Goal: Task Accomplishment & Management: Manage account settings

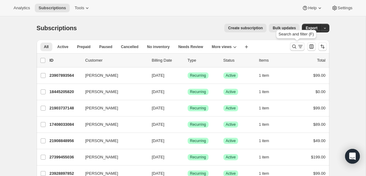
click at [299, 47] on icon "Search and filter results" at bounding box center [301, 46] width 6 height 6
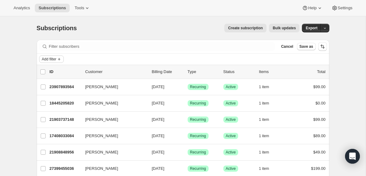
click at [54, 59] on span "Add filter" at bounding box center [49, 59] width 14 height 5
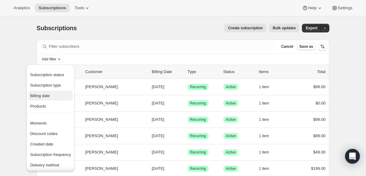
click at [42, 96] on span "Billing date" at bounding box center [40, 95] width 20 height 5
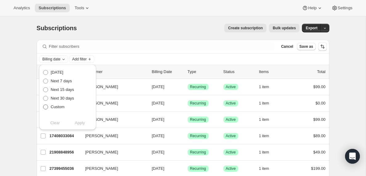
click at [45, 107] on span at bounding box center [45, 107] width 5 height 5
click at [43, 105] on input "Custom" at bounding box center [43, 105] width 0 height 0
radio input "true"
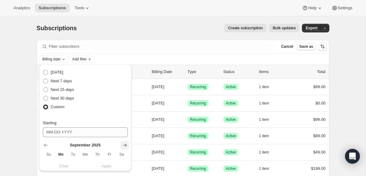
click at [124, 144] on icon "Show next month, October 2025" at bounding box center [125, 145] width 6 height 6
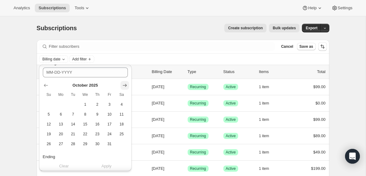
scroll to position [66, 0]
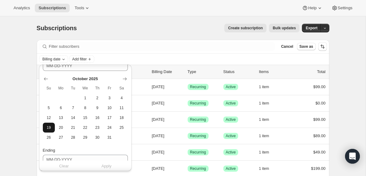
click at [48, 128] on span "19" at bounding box center [48, 127] width 7 height 5
type input "[DATE]"
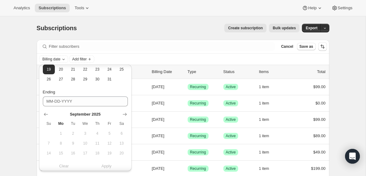
scroll to position [129, 0]
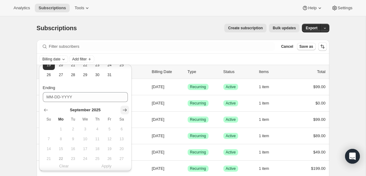
click at [123, 110] on icon "Show next month, October 2025" at bounding box center [125, 110] width 4 height 3
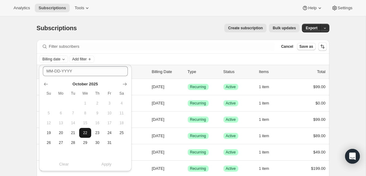
click at [85, 133] on span "22" at bounding box center [85, 132] width 7 height 5
type input "[DATE]"
click at [108, 165] on span "Apply" at bounding box center [106, 164] width 10 height 6
click at [116, 58] on span "Add filter" at bounding box center [108, 59] width 14 height 5
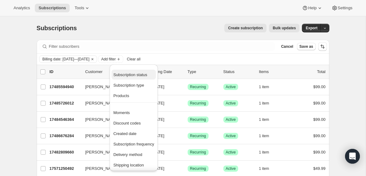
click at [134, 76] on span "Subscription status" at bounding box center [130, 74] width 34 height 5
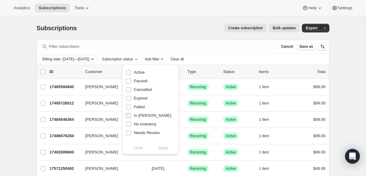
click at [129, 116] on input "In [PERSON_NAME]" at bounding box center [128, 115] width 5 height 5
checkbox input "true"
click at [163, 150] on span "Apply" at bounding box center [163, 148] width 10 height 6
click at [43, 73] on input "0 selected" at bounding box center [42, 71] width 5 height 5
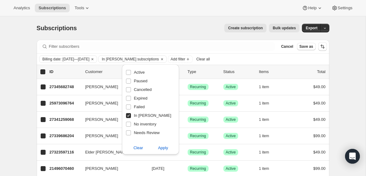
checkbox input "true"
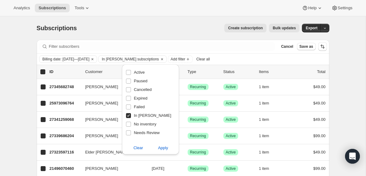
checkbox input "true"
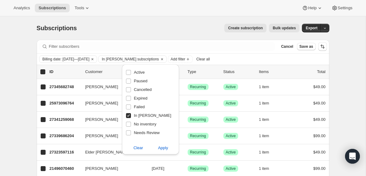
checkbox input "true"
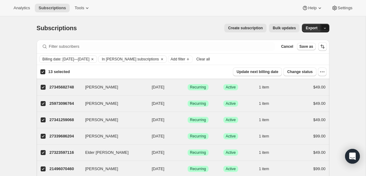
click at [326, 28] on icon "button" at bounding box center [325, 28] width 4 height 4
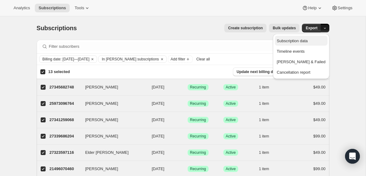
click at [306, 40] on span "Subscription data" at bounding box center [292, 41] width 31 height 5
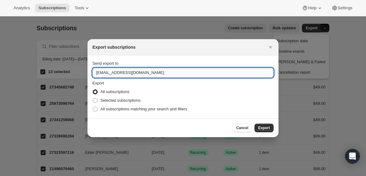
click at [112, 72] on input "[EMAIL_ADDRESS][DOMAIN_NAME]" at bounding box center [182, 73] width 181 height 10
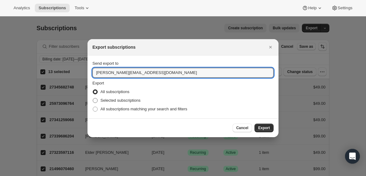
type input "[PERSON_NAME][EMAIL_ADDRESS][DOMAIN_NAME]"
click at [96, 101] on span ":ra:" at bounding box center [95, 100] width 5 height 5
click at [93, 98] on input "Selected subscriptions" at bounding box center [93, 98] width 0 height 0
radio input "true"
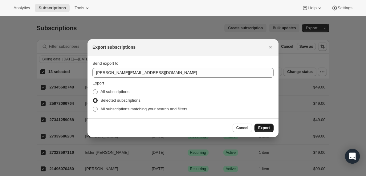
click at [264, 130] on span "Export" at bounding box center [264, 127] width 12 height 5
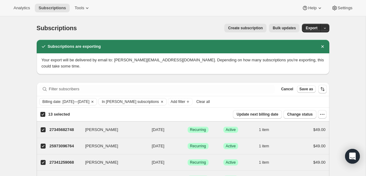
click at [210, 102] on span "Clear all" at bounding box center [203, 101] width 14 height 5
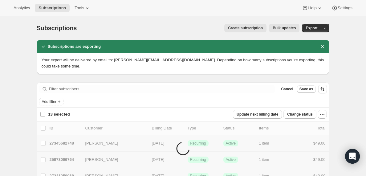
checkbox input "false"
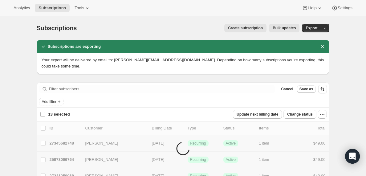
checkbox input "false"
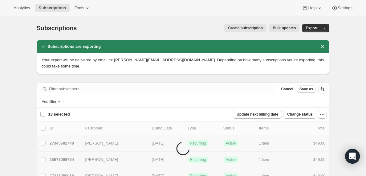
checkbox input "false"
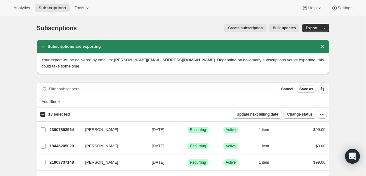
click at [43, 114] on input "13 selected" at bounding box center [42, 114] width 5 height 5
checkbox input "true"
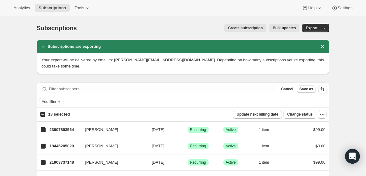
checkbox input "true"
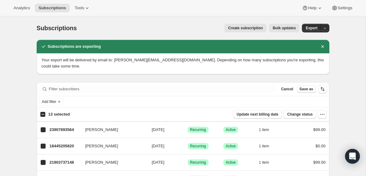
checkbox input "true"
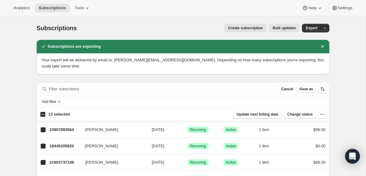
checkbox input "true"
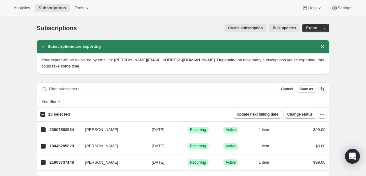
checkbox input "true"
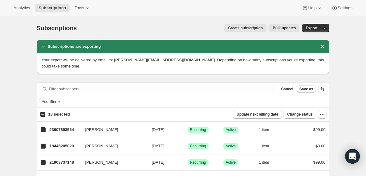
checkbox input "true"
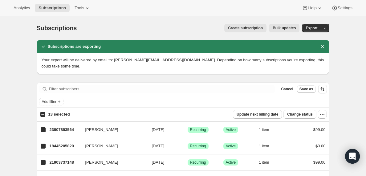
checkbox input "true"
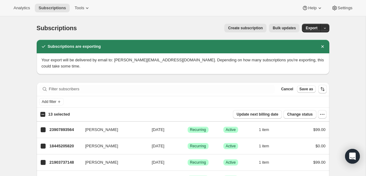
checkbox input "true"
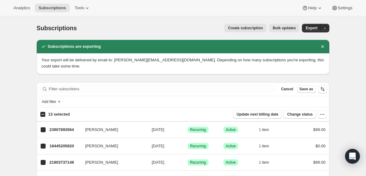
checkbox input "true"
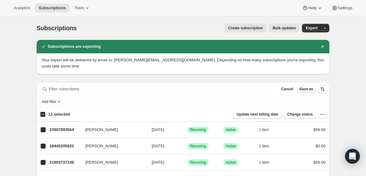
checkbox input "true"
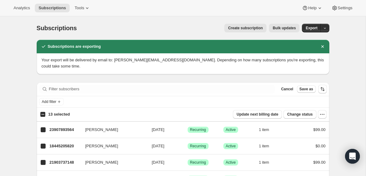
checkbox input "true"
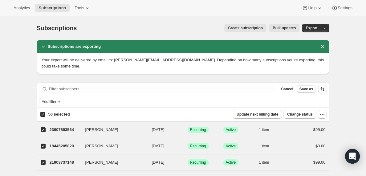
click at [43, 114] on input "50 selected" at bounding box center [42, 114] width 5 height 5
checkbox input "false"
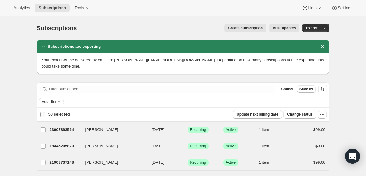
checkbox input "false"
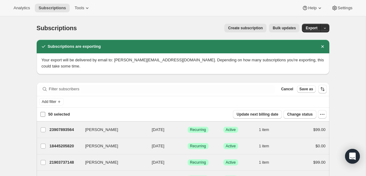
checkbox input "false"
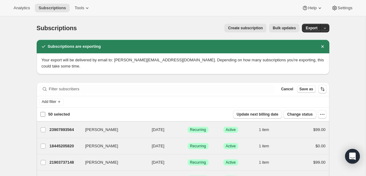
checkbox input "false"
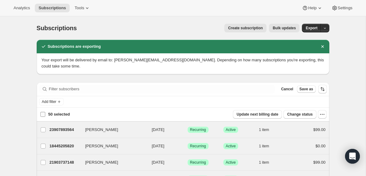
checkbox input "false"
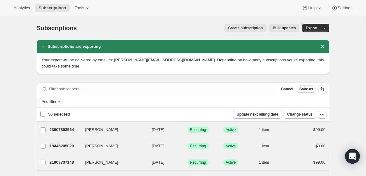
checkbox input "false"
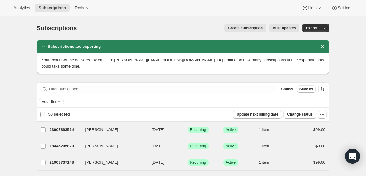
checkbox input "false"
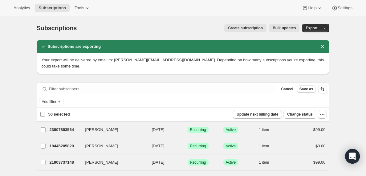
checkbox input "false"
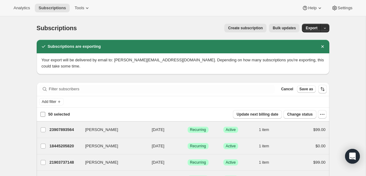
checkbox input "false"
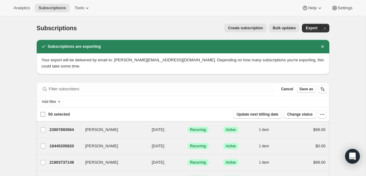
checkbox input "false"
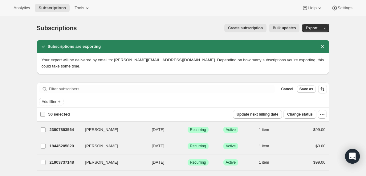
checkbox input "false"
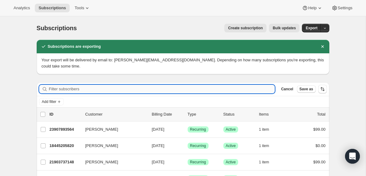
click at [86, 90] on input "Filter subscribers" at bounding box center [162, 89] width 226 height 9
paste input "[PERSON_NAME][EMAIL_ADDRESS][DOMAIN_NAME]"
type input "[PERSON_NAME][EMAIL_ADDRESS][DOMAIN_NAME]"
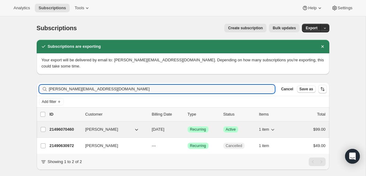
click at [67, 129] on p "21496070460" at bounding box center [65, 129] width 31 height 6
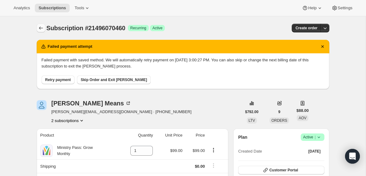
click at [40, 27] on icon "Subscriptions" at bounding box center [41, 28] width 6 height 6
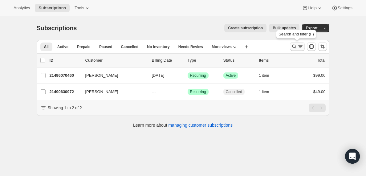
click at [299, 46] on icon "Search and filter results" at bounding box center [301, 46] width 6 height 6
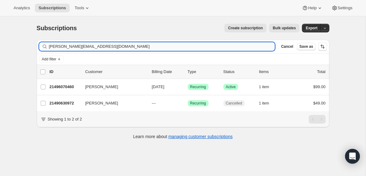
click at [76, 45] on input "[PERSON_NAME][EMAIL_ADDRESS][DOMAIN_NAME]" at bounding box center [162, 46] width 226 height 9
type input "[EMAIL_ADDRESS][DOMAIN_NAME]"
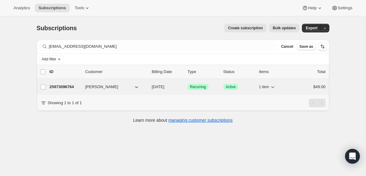
click at [62, 87] on p "25973096764" at bounding box center [65, 87] width 31 height 6
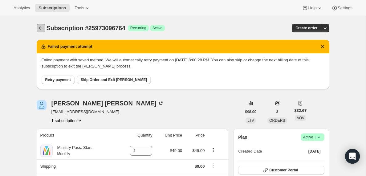
click at [40, 27] on icon "Subscriptions" at bounding box center [41, 28] width 6 height 6
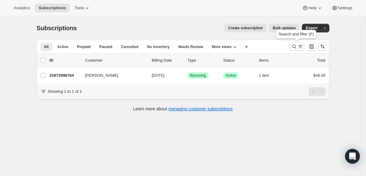
click at [299, 48] on icon "Search and filter results" at bounding box center [301, 46] width 6 height 6
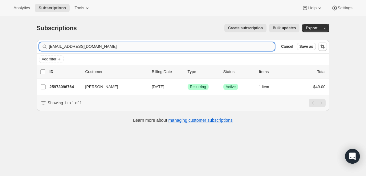
click at [89, 46] on input "[EMAIL_ADDRESS][DOMAIN_NAME]" at bounding box center [162, 46] width 226 height 9
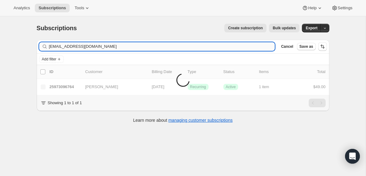
type input "[EMAIL_ADDRESS][DOMAIN_NAME]"
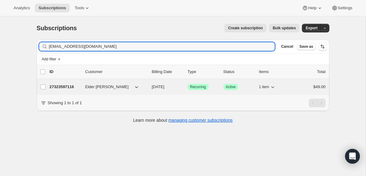
click at [62, 87] on p "27323597116" at bounding box center [65, 87] width 31 height 6
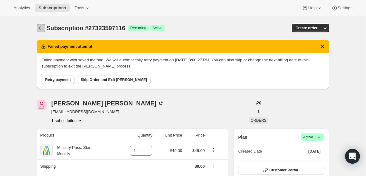
click at [39, 28] on icon "Subscriptions" at bounding box center [41, 28] width 4 height 3
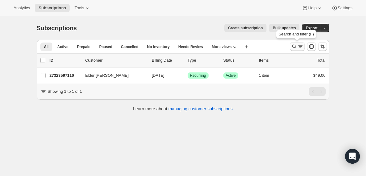
click at [299, 48] on icon "Search and filter results" at bounding box center [301, 46] width 6 height 6
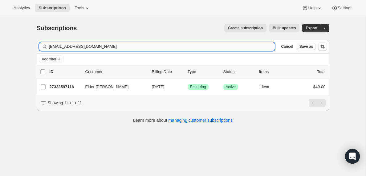
click at [80, 47] on input "[EMAIL_ADDRESS][DOMAIN_NAME]" at bounding box center [162, 46] width 226 height 9
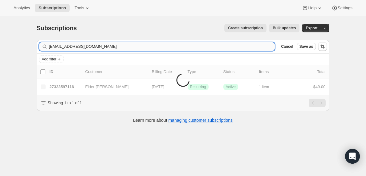
type input "[EMAIL_ADDRESS][DOMAIN_NAME]"
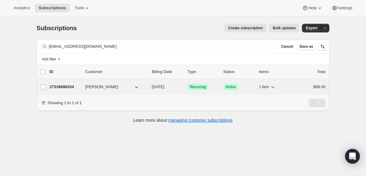
click at [62, 88] on p "27339686204" at bounding box center [65, 87] width 31 height 6
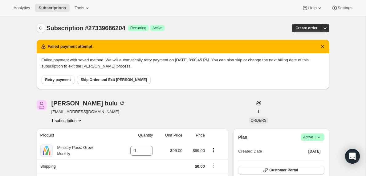
click at [40, 28] on icon "Subscriptions" at bounding box center [41, 28] width 6 height 6
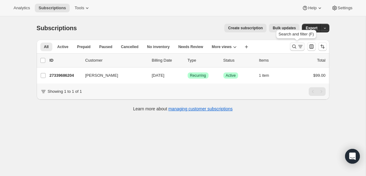
click at [301, 46] on icon "Search and filter results" at bounding box center [301, 46] width 6 height 6
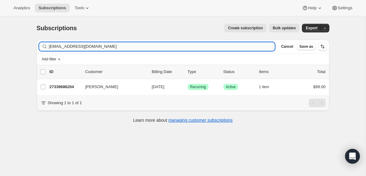
click at [110, 48] on input "[EMAIL_ADDRESS][DOMAIN_NAME]" at bounding box center [162, 46] width 226 height 9
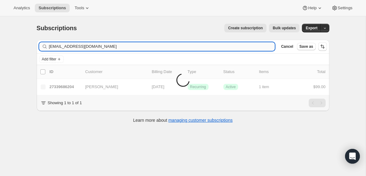
type input "[EMAIL_ADDRESS][DOMAIN_NAME]"
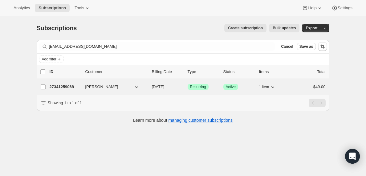
click at [64, 88] on p "27341259068" at bounding box center [65, 87] width 31 height 6
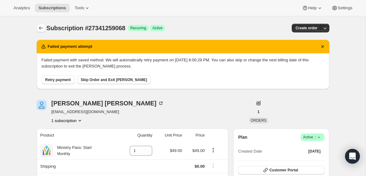
click at [39, 26] on icon "Subscriptions" at bounding box center [41, 28] width 6 height 6
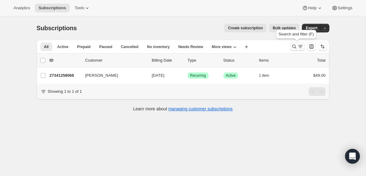
click at [300, 47] on icon "Search and filter results" at bounding box center [301, 46] width 6 height 6
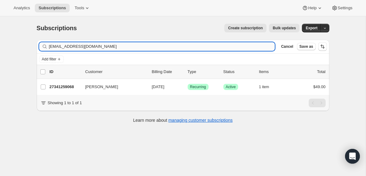
click at [102, 47] on input "[EMAIL_ADDRESS][DOMAIN_NAME]" at bounding box center [162, 46] width 226 height 9
type input "[EMAIL_ADDRESS][DOMAIN_NAME]"
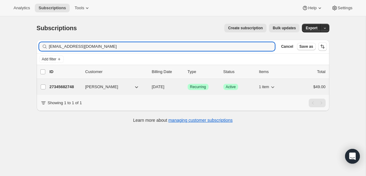
click at [68, 86] on p "27345682748" at bounding box center [65, 87] width 31 height 6
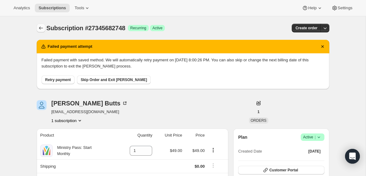
click at [40, 25] on icon "Subscriptions" at bounding box center [41, 28] width 6 height 6
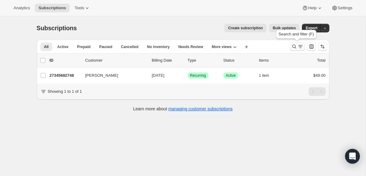
click at [298, 46] on icon "Search and filter results" at bounding box center [301, 46] width 6 height 6
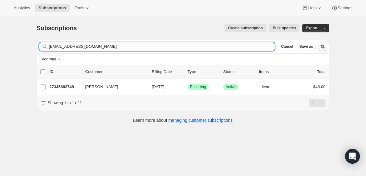
click at [70, 47] on input "[EMAIL_ADDRESS][DOMAIN_NAME]" at bounding box center [162, 46] width 226 height 9
type input "[EMAIL_ADDRESS][DOMAIN_NAME]"
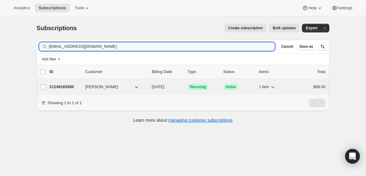
click at [59, 87] on p "21249163580" at bounding box center [65, 87] width 31 height 6
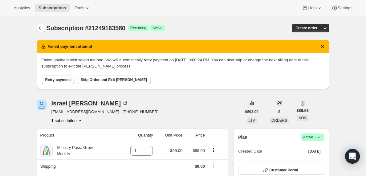
click at [39, 27] on icon "Subscriptions" at bounding box center [41, 28] width 6 height 6
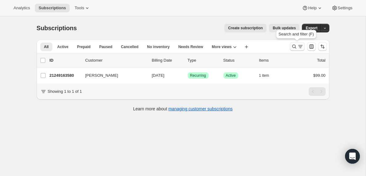
click at [296, 48] on icon "Search and filter results" at bounding box center [294, 46] width 6 height 6
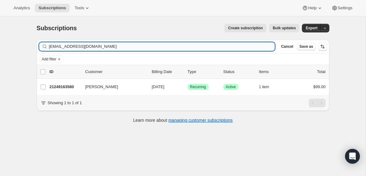
click at [132, 47] on input "[EMAIL_ADDRESS][DOMAIN_NAME]" at bounding box center [162, 46] width 226 height 9
type input "[EMAIL_ADDRESS][DOMAIN_NAME]"
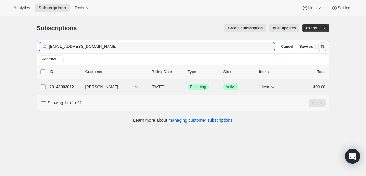
click at [60, 85] on p "23142302012" at bounding box center [65, 87] width 31 height 6
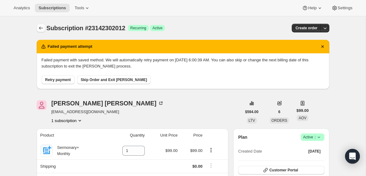
click at [41, 28] on icon "Subscriptions" at bounding box center [41, 28] width 4 height 3
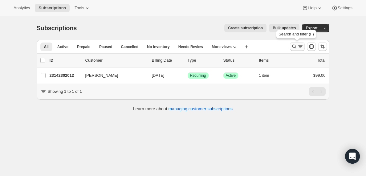
click at [298, 48] on icon "Search and filter results" at bounding box center [301, 46] width 6 height 6
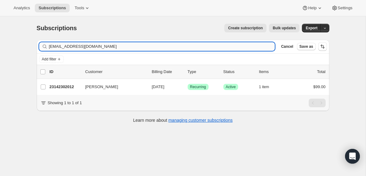
click at [90, 46] on input "[EMAIL_ADDRESS][DOMAIN_NAME]" at bounding box center [162, 46] width 226 height 9
type input "[EMAIL_ADDRESS][DOMAIN_NAME]"
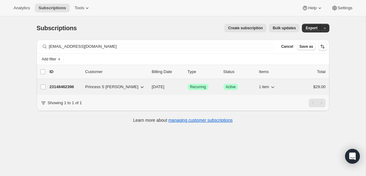
click at [59, 86] on p "23148462396" at bounding box center [65, 87] width 31 height 6
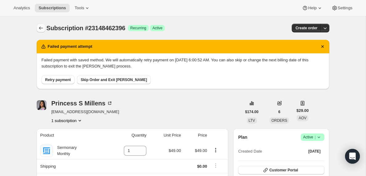
click at [40, 27] on icon "Subscriptions" at bounding box center [41, 28] width 6 height 6
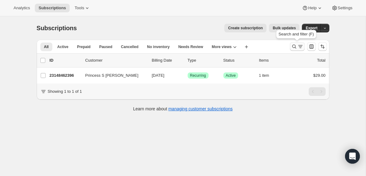
click at [299, 46] on icon "Search and filter results" at bounding box center [301, 46] width 6 height 6
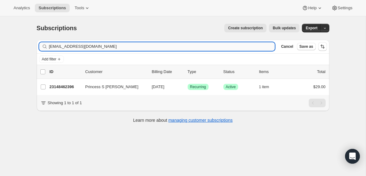
click at [104, 45] on input "[EMAIL_ADDRESS][DOMAIN_NAME]" at bounding box center [162, 46] width 226 height 9
type input "[EMAIL_ADDRESS][DOMAIN_NAME]"
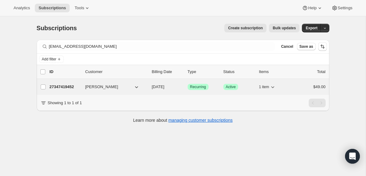
click at [66, 87] on p "27347419452" at bounding box center [65, 87] width 31 height 6
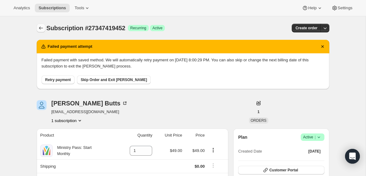
click at [40, 26] on icon "Subscriptions" at bounding box center [41, 28] width 6 height 6
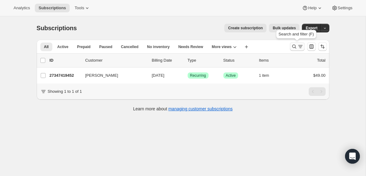
click at [298, 47] on icon "Search and filter results" at bounding box center [301, 46] width 6 height 6
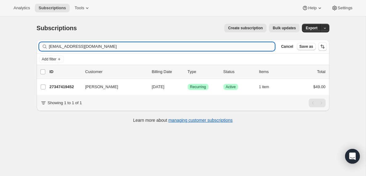
click at [116, 45] on input "[EMAIL_ADDRESS][DOMAIN_NAME]" at bounding box center [162, 46] width 226 height 9
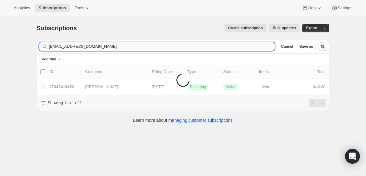
type input "[EMAIL_ADDRESS][DOMAIN_NAME]"
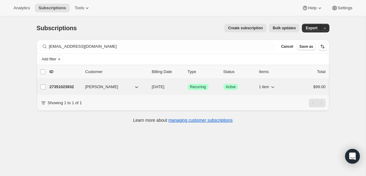
click at [71, 87] on p "27351023932" at bounding box center [65, 87] width 31 height 6
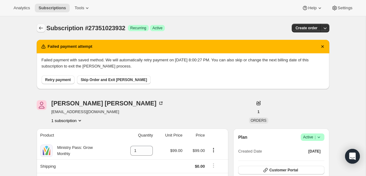
click at [40, 28] on icon "Subscriptions" at bounding box center [41, 28] width 6 height 6
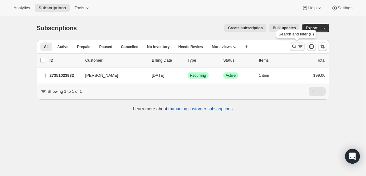
click at [300, 47] on icon "Search and filter results" at bounding box center [301, 46] width 6 height 6
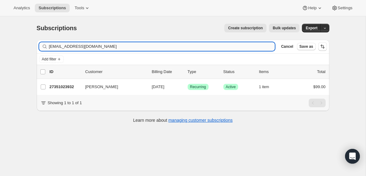
click at [81, 46] on input "[EMAIL_ADDRESS][DOMAIN_NAME]" at bounding box center [162, 46] width 226 height 9
type input "[EMAIL_ADDRESS][DOMAIN_NAME]"
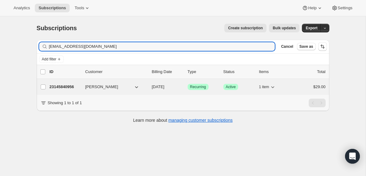
click at [60, 88] on p "23145840956" at bounding box center [65, 87] width 31 height 6
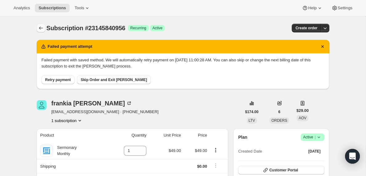
click at [42, 27] on icon "Subscriptions" at bounding box center [41, 28] width 6 height 6
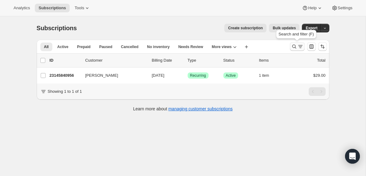
click at [301, 49] on icon "Search and filter results" at bounding box center [301, 46] width 6 height 6
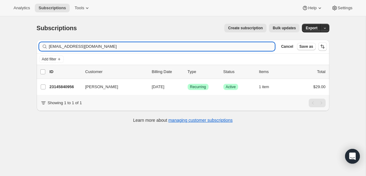
click at [97, 45] on input "[EMAIL_ADDRESS][DOMAIN_NAME]" at bounding box center [162, 46] width 226 height 9
type input "[EMAIL_ADDRESS][DOMAIN_NAME]"
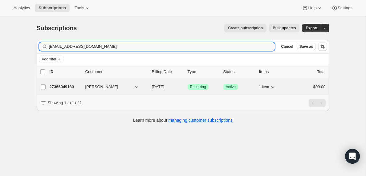
click at [56, 88] on p "27366949180" at bounding box center [65, 87] width 31 height 6
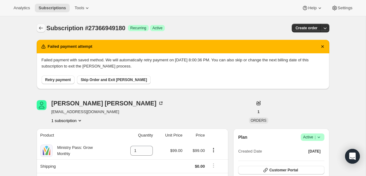
click at [39, 27] on icon "Subscriptions" at bounding box center [41, 28] width 6 height 6
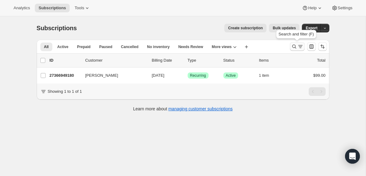
click at [301, 46] on icon "Search and filter results" at bounding box center [301, 46] width 6 height 6
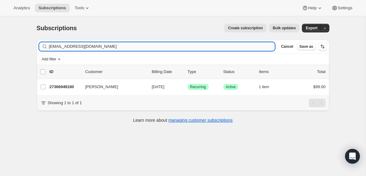
click at [66, 47] on input "[EMAIL_ADDRESS][DOMAIN_NAME]" at bounding box center [162, 46] width 226 height 9
click at [125, 49] on input "[EMAIL_ADDRESS][DOMAIN_NAME]" at bounding box center [156, 46] width 215 height 9
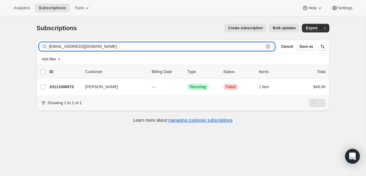
click at [125, 49] on input "[EMAIL_ADDRESS][DOMAIN_NAME]" at bounding box center [156, 46] width 215 height 9
paste input "[EMAIL_ADDRESS][DOMAIN_NAME]"
click at [84, 46] on input "[EMAIL_ADDRESS][DOMAIN_NAME]" at bounding box center [156, 46] width 215 height 9
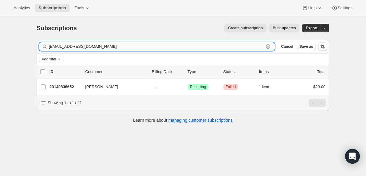
click at [84, 46] on input "[EMAIL_ADDRESS][DOMAIN_NAME]" at bounding box center [156, 46] width 215 height 9
paste input "[EMAIL_ADDRESS][DOMAIN_NAME]"
click at [89, 48] on input "[EMAIL_ADDRESS][DOMAIN_NAME]" at bounding box center [156, 46] width 215 height 9
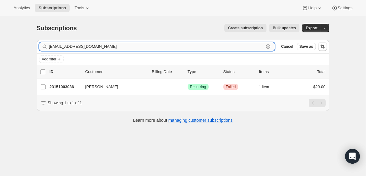
click at [89, 48] on input "[EMAIL_ADDRESS][DOMAIN_NAME]" at bounding box center [156, 46] width 215 height 9
paste input "johngrubb975@gmai"
click at [114, 46] on input "[EMAIL_ADDRESS][DOMAIN_NAME]" at bounding box center [156, 46] width 215 height 9
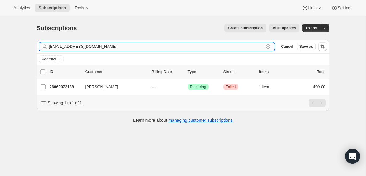
click at [114, 46] on input "[EMAIL_ADDRESS][DOMAIN_NAME]" at bounding box center [156, 46] width 215 height 9
paste input "[EMAIL_ADDRESS]"
click at [97, 44] on input "[EMAIL_ADDRESS][DOMAIN_NAME]" at bounding box center [156, 46] width 215 height 9
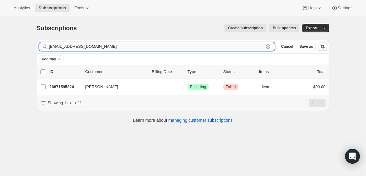
click at [97, 44] on input "[EMAIL_ADDRESS][DOMAIN_NAME]" at bounding box center [156, 46] width 215 height 9
paste input "[EMAIL_ADDRESS]"
click at [119, 47] on input "[EMAIL_ADDRESS][DOMAIN_NAME]" at bounding box center [156, 46] width 215 height 9
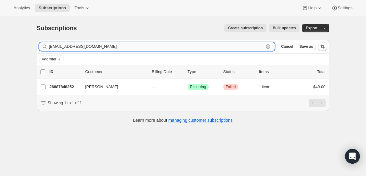
click at [119, 47] on input "[EMAIL_ADDRESS][DOMAIN_NAME]" at bounding box center [156, 46] width 215 height 9
paste input "[PERSON_NAME][EMAIL_ADDRESS][DOMAIN_NAME]"
type input "[PERSON_NAME][EMAIL_ADDRESS][DOMAIN_NAME]"
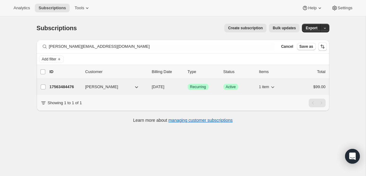
click at [72, 87] on p "17563484476" at bounding box center [65, 87] width 31 height 6
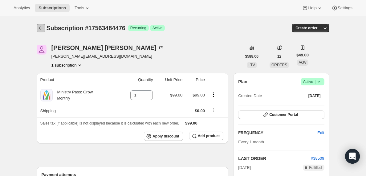
click at [42, 29] on icon "Subscriptions" at bounding box center [41, 28] width 6 height 6
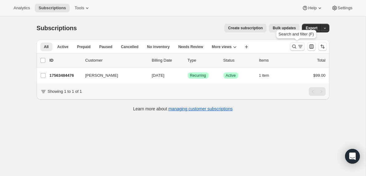
click at [299, 47] on icon "Search and filter results" at bounding box center [301, 46] width 6 height 6
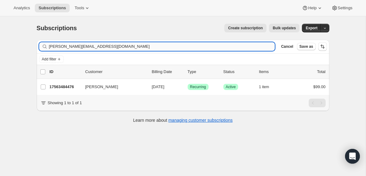
click at [127, 46] on input "[PERSON_NAME][EMAIL_ADDRESS][DOMAIN_NAME]" at bounding box center [162, 46] width 226 height 9
click at [83, 46] on input "[PERSON_NAME][EMAIL_ADDRESS][PERSON_NAME][DOMAIN_NAME]" at bounding box center [156, 46] width 215 height 9
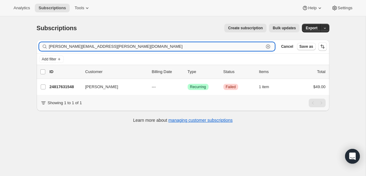
click at [83, 46] on input "[PERSON_NAME][EMAIL_ADDRESS][PERSON_NAME][DOMAIN_NAME]" at bounding box center [156, 46] width 215 height 9
paste input "[EMAIL_ADDRESS]"
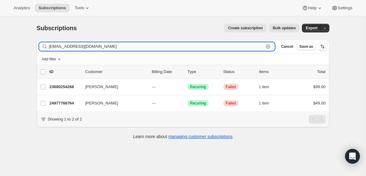
click at [111, 44] on input "[EMAIL_ADDRESS][DOMAIN_NAME]" at bounding box center [156, 46] width 215 height 9
paste input "eaventaylor022@g"
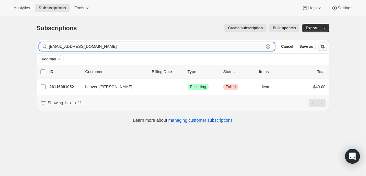
click at [116, 45] on input "[EMAIL_ADDRESS][DOMAIN_NAME]" at bounding box center [156, 46] width 215 height 9
paste input "luxolobozanqolobe"
click at [109, 49] on input "[EMAIL_ADDRESS][DOMAIN_NAME]" at bounding box center [156, 46] width 215 height 9
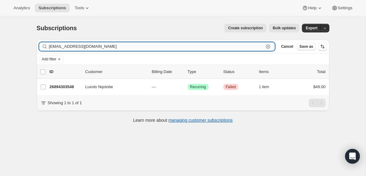
click at [109, 49] on input "[EMAIL_ADDRESS][DOMAIN_NAME]" at bounding box center [156, 46] width 215 height 9
paste input "nicksingelis"
click at [99, 47] on input "[EMAIL_ADDRESS][DOMAIN_NAME]" at bounding box center [156, 46] width 215 height 9
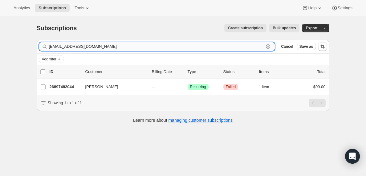
click at [99, 47] on input "[EMAIL_ADDRESS][DOMAIN_NAME]" at bounding box center [156, 46] width 215 height 9
paste input "southpawsmith2"
click at [104, 46] on input "[EMAIL_ADDRESS][DOMAIN_NAME]" at bounding box center [156, 46] width 215 height 9
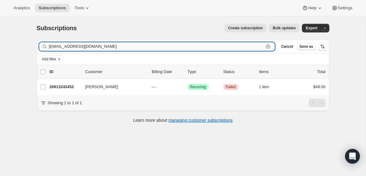
click at [104, 46] on input "[EMAIL_ADDRESS][DOMAIN_NAME]" at bounding box center [156, 46] width 215 height 9
paste input "mo@mwchurch"
click at [100, 45] on input "[EMAIL_ADDRESS][DOMAIN_NAME]" at bounding box center [156, 46] width 215 height 9
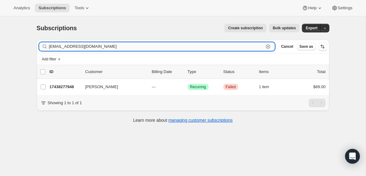
paste input "[EMAIL_ADDRESS]"
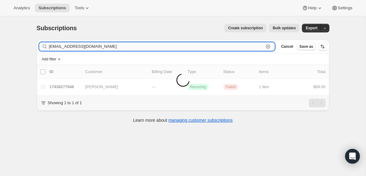
type input "[EMAIL_ADDRESS][DOMAIN_NAME]"
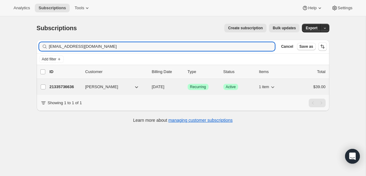
click at [57, 88] on p "21335736636" at bounding box center [65, 87] width 31 height 6
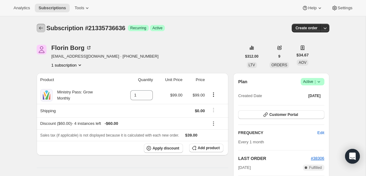
click at [41, 27] on icon "Subscriptions" at bounding box center [41, 28] width 6 height 6
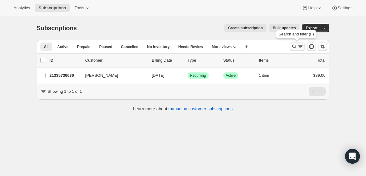
click at [301, 46] on icon "Search and filter results" at bounding box center [301, 46] width 6 height 6
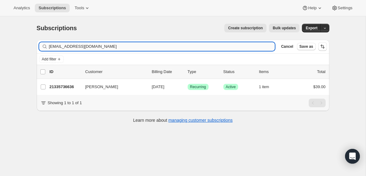
click at [123, 47] on input "[EMAIL_ADDRESS][DOMAIN_NAME]" at bounding box center [162, 46] width 226 height 9
click at [101, 48] on input "[PERSON_NAME][EMAIL_ADDRESS][DOMAIN_NAME]" at bounding box center [156, 46] width 215 height 9
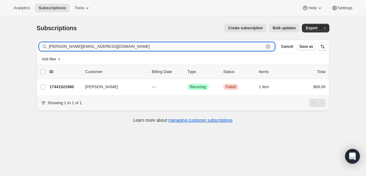
click at [101, 48] on input "[PERSON_NAME][EMAIL_ADDRESS][DOMAIN_NAME]" at bounding box center [156, 46] width 215 height 9
paste input "[EMAIL_ADDRESS][DOMAIN_NAME]"
click at [92, 48] on input "[EMAIL_ADDRESS][DOMAIN_NAME]" at bounding box center [156, 46] width 215 height 9
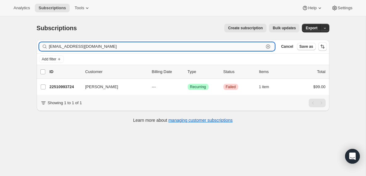
click at [92, 48] on input "[EMAIL_ADDRESS][DOMAIN_NAME]" at bounding box center [156, 46] width 215 height 9
paste input "[EMAIL_ADDRESS]"
click at [91, 45] on input "[EMAIL_ADDRESS][DOMAIN_NAME]" at bounding box center [156, 46] width 215 height 9
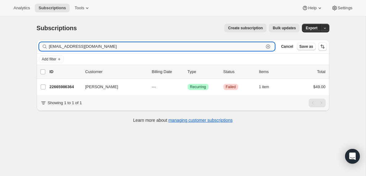
paste input "[PERSON_NAME][EMAIL_ADDRESS]"
click at [78, 47] on input "[PERSON_NAME][EMAIL_ADDRESS][DOMAIN_NAME]" at bounding box center [156, 46] width 215 height 9
paste input "[PERSON_NAME]"
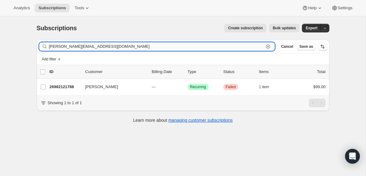
click at [97, 45] on input "[PERSON_NAME][EMAIL_ADDRESS][DOMAIN_NAME]" at bounding box center [156, 46] width 215 height 9
paste input "[EMAIL_ADDRESS]"
click at [105, 46] on input "[EMAIL_ADDRESS][DOMAIN_NAME]" at bounding box center [156, 46] width 215 height 9
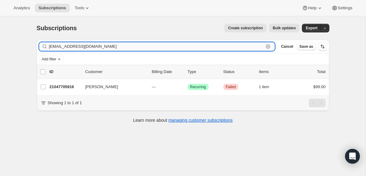
click at [105, 46] on input "[EMAIL_ADDRESS][DOMAIN_NAME]" at bounding box center [156, 46] width 215 height 9
paste input "[EMAIL_ADDRESS]"
click at [98, 47] on input "[EMAIL_ADDRESS][DOMAIN_NAME]" at bounding box center [156, 46] width 215 height 9
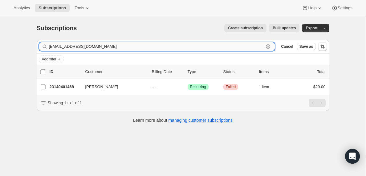
click at [98, 47] on input "[EMAIL_ADDRESS][DOMAIN_NAME]" at bounding box center [156, 46] width 215 height 9
paste input "youngadults"
click at [90, 45] on input "[EMAIL_ADDRESS][DOMAIN_NAME]" at bounding box center [156, 46] width 215 height 9
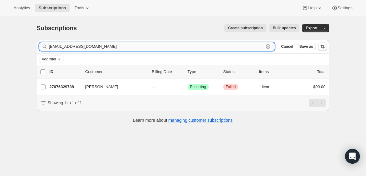
paste input "johnshultz@fbcmac"
click at [111, 47] on input "[EMAIL_ADDRESS][DOMAIN_NAME]" at bounding box center [156, 46] width 215 height 9
paste input "[EMAIL_ADDRESS]"
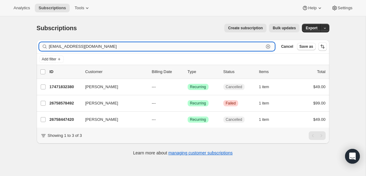
click at [89, 46] on input "[EMAIL_ADDRESS][DOMAIN_NAME]" at bounding box center [156, 46] width 215 height 9
paste input "[EMAIL_ADDRESS]"
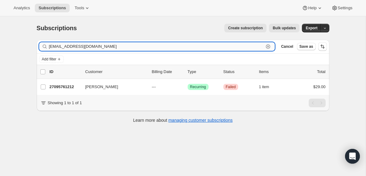
click at [83, 48] on input "[EMAIL_ADDRESS][DOMAIN_NAME]" at bounding box center [156, 46] width 215 height 9
paste input "hrroelofse"
click at [86, 46] on input "[EMAIL_ADDRESS][DOMAIN_NAME]" at bounding box center [156, 46] width 215 height 9
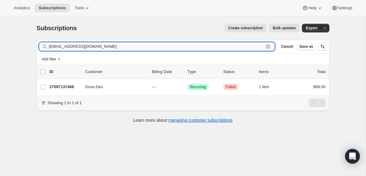
click at [86, 46] on input "[EMAIL_ADDRESS][DOMAIN_NAME]" at bounding box center [156, 46] width 215 height 9
paste input "yohelcespedes9"
click at [92, 47] on input "[EMAIL_ADDRESS][DOMAIN_NAME]" at bounding box center [156, 46] width 215 height 9
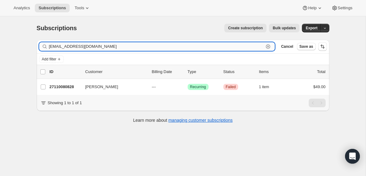
click at [92, 47] on input "[EMAIL_ADDRESS][DOMAIN_NAME]" at bounding box center [156, 46] width 215 height 9
paste input "[EMAIL_ADDRESS]"
click at [102, 45] on input "[EMAIL_ADDRESS][DOMAIN_NAME]" at bounding box center [156, 46] width 215 height 9
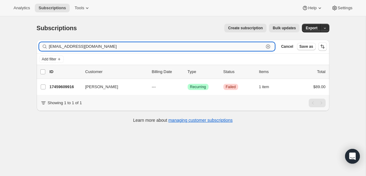
click at [102, 45] on input "[EMAIL_ADDRESS][DOMAIN_NAME]" at bounding box center [156, 46] width 215 height 9
paste input "[EMAIL_ADDRESS][DOMAIN_NAME]"
type input "[PERSON_NAME][EMAIL_ADDRESS][DOMAIN_NAME]"
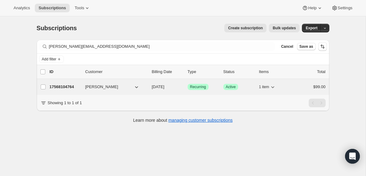
click at [62, 88] on p "17568104764" at bounding box center [65, 87] width 31 height 6
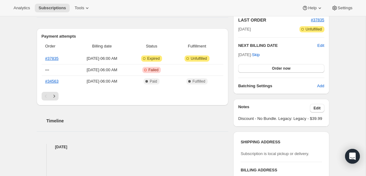
scroll to position [135, 0]
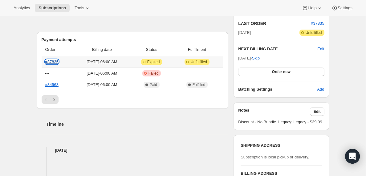
click at [49, 62] on link "#37835" at bounding box center [51, 62] width 13 height 5
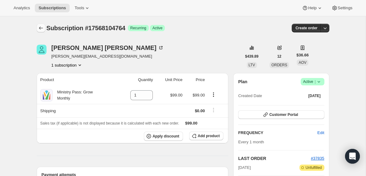
click at [39, 25] on button "Subscriptions" at bounding box center [41, 28] width 9 height 9
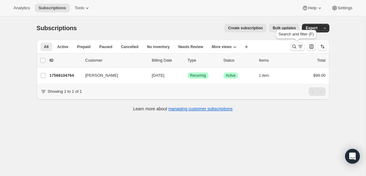
click at [299, 46] on icon "Search and filter results" at bounding box center [301, 46] width 6 height 6
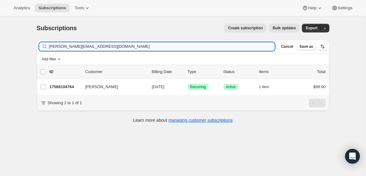
click at [125, 46] on input "[PERSON_NAME][EMAIL_ADDRESS][DOMAIN_NAME]" at bounding box center [162, 46] width 226 height 9
click at [106, 47] on input "[EMAIL_ADDRESS][DOMAIN_NAME]" at bounding box center [156, 46] width 215 height 9
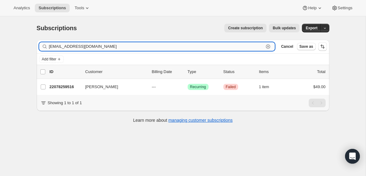
click at [106, 47] on input "[EMAIL_ADDRESS][DOMAIN_NAME]" at bounding box center [156, 46] width 215 height 9
paste input "[EMAIL_ADDRESS]"
click at [84, 44] on input "[EMAIL_ADDRESS][DOMAIN_NAME]" at bounding box center [156, 46] width 215 height 9
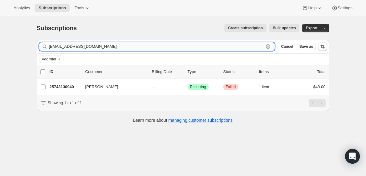
click at [84, 44] on input "[EMAIL_ADDRESS][DOMAIN_NAME]" at bounding box center [156, 46] width 215 height 9
paste input "[EMAIL_ADDRESS][DOMAIN_NAME]"
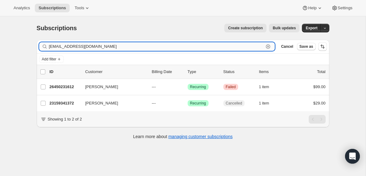
click at [82, 48] on input "[EMAIL_ADDRESS][DOMAIN_NAME]" at bounding box center [156, 46] width 215 height 9
paste input "[EMAIL_ADDRESS][DOMAIN_NAME]"
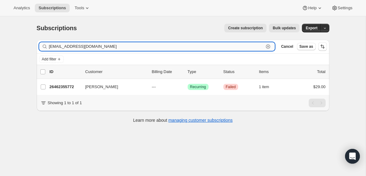
click at [115, 46] on input "[EMAIL_ADDRESS][DOMAIN_NAME]" at bounding box center [156, 46] width 215 height 9
paste input "brandondaley20"
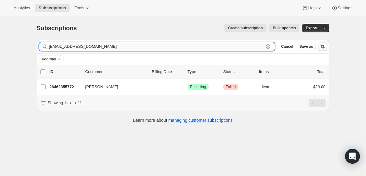
type input "[EMAIL_ADDRESS][DOMAIN_NAME]"
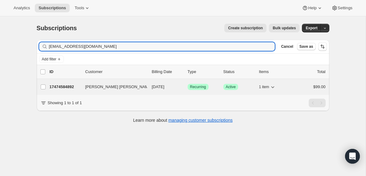
click at [62, 88] on p "17474584892" at bounding box center [65, 87] width 31 height 6
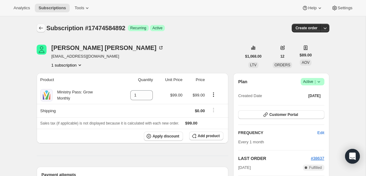
click at [41, 27] on icon "Subscriptions" at bounding box center [41, 28] width 6 height 6
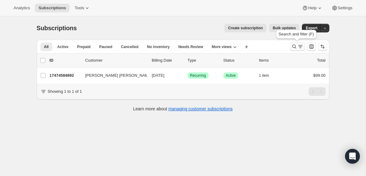
click at [298, 47] on icon "Search and filter results" at bounding box center [301, 46] width 6 height 6
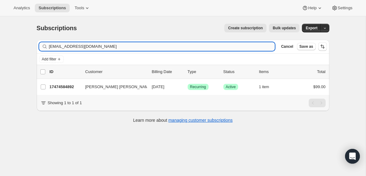
click at [82, 47] on input "[EMAIL_ADDRESS][DOMAIN_NAME]" at bounding box center [162, 46] width 226 height 9
type input "[EMAIL_ADDRESS][DOMAIN_NAME]"
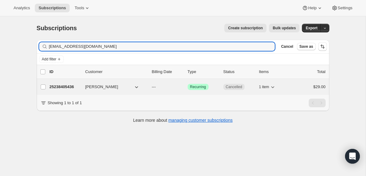
click at [65, 86] on p "25238405436" at bounding box center [65, 87] width 31 height 6
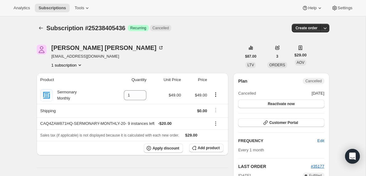
click at [112, 28] on span "Subscription #25238405436" at bounding box center [86, 28] width 79 height 7
click at [41, 27] on icon "Subscriptions" at bounding box center [41, 28] width 6 height 6
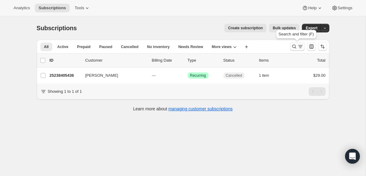
click at [300, 47] on icon "Search and filter results" at bounding box center [301, 46] width 6 height 6
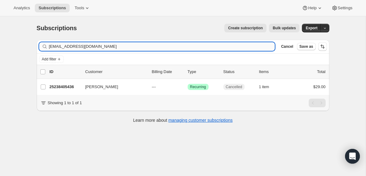
click at [127, 43] on input "[EMAIL_ADDRESS][DOMAIN_NAME]" at bounding box center [162, 46] width 226 height 9
type input "[EMAIL_ADDRESS][DOMAIN_NAME]"
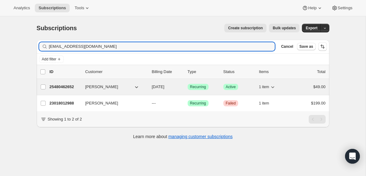
click at [71, 86] on p "25480462652" at bounding box center [65, 87] width 31 height 6
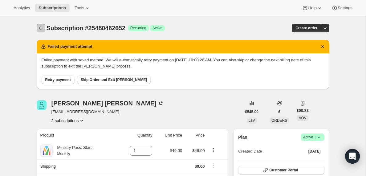
click at [41, 27] on icon "Subscriptions" at bounding box center [41, 28] width 6 height 6
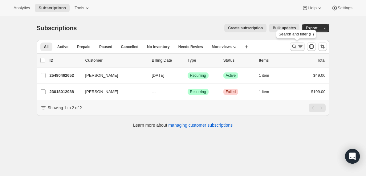
click at [298, 45] on icon "Search and filter results" at bounding box center [301, 46] width 6 height 6
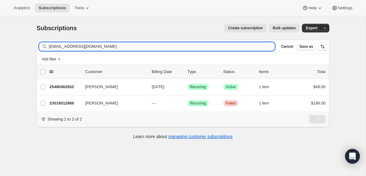
click at [119, 46] on input "[EMAIL_ADDRESS][DOMAIN_NAME]" at bounding box center [162, 46] width 226 height 9
type input "[EMAIL_ADDRESS][DOMAIN_NAME]"
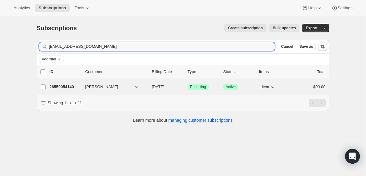
click at [66, 86] on p "26559054140" at bounding box center [65, 87] width 31 height 6
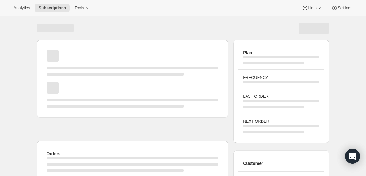
click at [66, 86] on div "Page loading" at bounding box center [133, 95] width 172 height 26
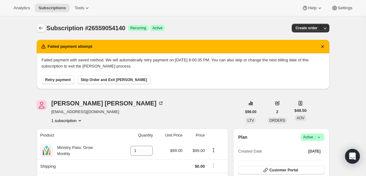
click at [39, 28] on icon "Subscriptions" at bounding box center [41, 28] width 4 height 3
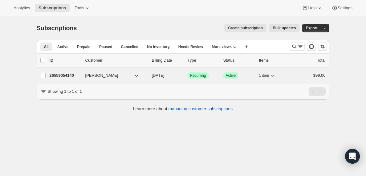
click at [68, 75] on p "26559054140" at bounding box center [65, 75] width 31 height 6
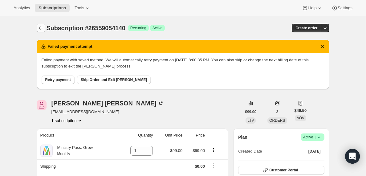
click at [41, 27] on icon "Subscriptions" at bounding box center [41, 28] width 6 height 6
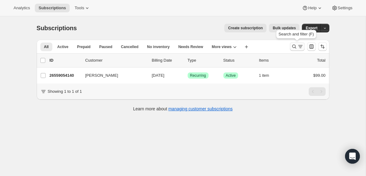
click at [299, 47] on icon "Search and filter results" at bounding box center [301, 46] width 6 height 6
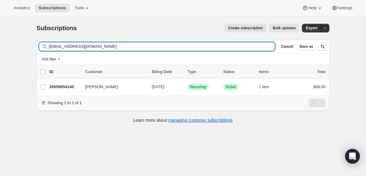
click at [105, 48] on input "[EMAIL_ADDRESS][DOMAIN_NAME]" at bounding box center [162, 46] width 226 height 9
type input "[EMAIL_ADDRESS][DOMAIN_NAME]"
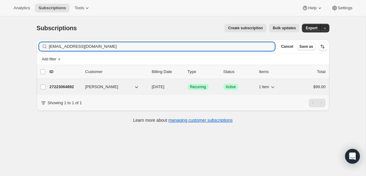
click at [63, 87] on p "27223064892" at bounding box center [65, 87] width 31 height 6
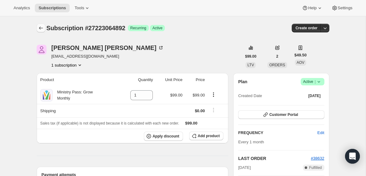
click at [40, 27] on icon "Subscriptions" at bounding box center [41, 28] width 6 height 6
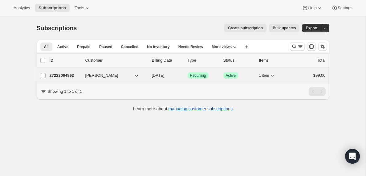
click at [93, 76] on span "[PERSON_NAME]" at bounding box center [101, 75] width 33 height 6
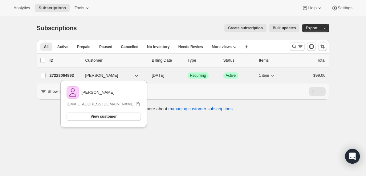
click at [65, 75] on p "27223064892" at bounding box center [65, 75] width 31 height 6
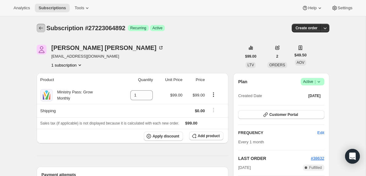
click at [40, 27] on icon "Subscriptions" at bounding box center [41, 28] width 4 height 3
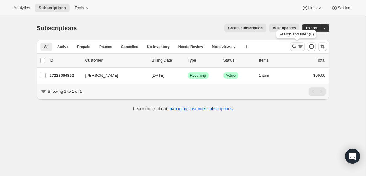
click at [296, 48] on icon "Search and filter results" at bounding box center [294, 46] width 6 height 6
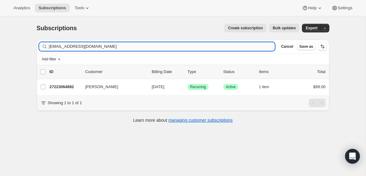
click at [103, 47] on input "[EMAIL_ADDRESS][DOMAIN_NAME]" at bounding box center [162, 46] width 226 height 9
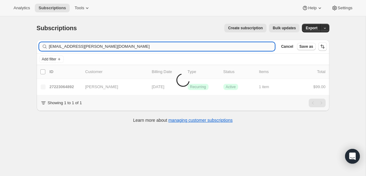
type input "[EMAIL_ADDRESS][PERSON_NAME][DOMAIN_NAME]"
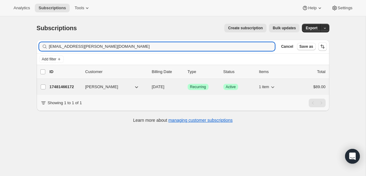
click at [69, 87] on p "17481466172" at bounding box center [65, 87] width 31 height 6
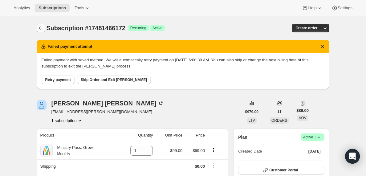
click at [40, 27] on icon "Subscriptions" at bounding box center [41, 28] width 4 height 3
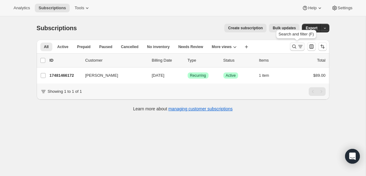
click at [298, 48] on icon "Search and filter results" at bounding box center [301, 46] width 6 height 6
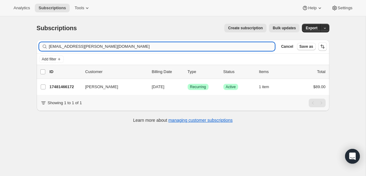
click at [122, 49] on input "[EMAIL_ADDRESS][PERSON_NAME][DOMAIN_NAME]" at bounding box center [162, 46] width 226 height 9
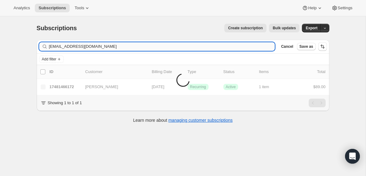
type input "[EMAIL_ADDRESS][DOMAIN_NAME]"
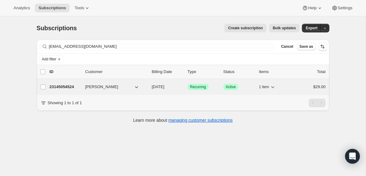
click at [72, 87] on p "23145054524" at bounding box center [65, 87] width 31 height 6
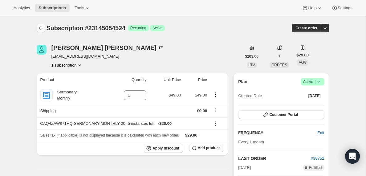
click at [40, 29] on icon "Subscriptions" at bounding box center [41, 28] width 6 height 6
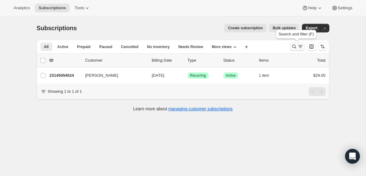
click at [299, 47] on icon "Search and filter results" at bounding box center [301, 46] width 6 height 6
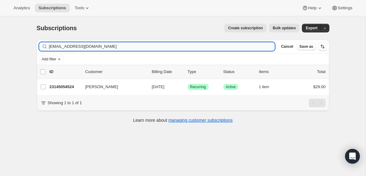
click at [91, 43] on input "[EMAIL_ADDRESS][DOMAIN_NAME]" at bounding box center [162, 46] width 226 height 9
type input "[EMAIL_ADDRESS][DOMAIN_NAME]"
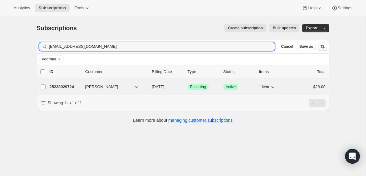
click at [63, 86] on p "25238929724" at bounding box center [65, 87] width 31 height 6
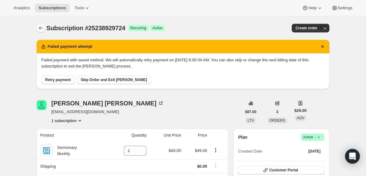
click at [40, 26] on icon "Subscriptions" at bounding box center [41, 28] width 6 height 6
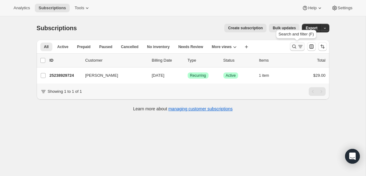
click at [299, 47] on icon "Search and filter results" at bounding box center [301, 46] width 6 height 6
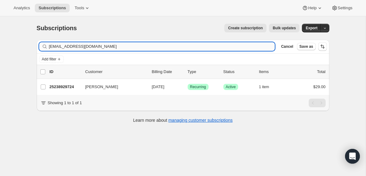
click at [131, 48] on input "[EMAIL_ADDRESS][DOMAIN_NAME]" at bounding box center [162, 46] width 226 height 9
type input "[EMAIL_ADDRESS][DOMAIN_NAME]"
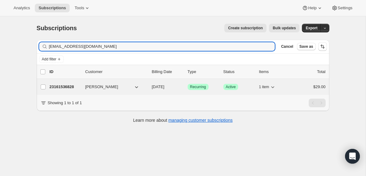
click at [64, 87] on p "23161536828" at bounding box center [65, 87] width 31 height 6
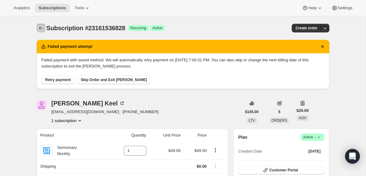
click at [41, 28] on icon "Subscriptions" at bounding box center [41, 28] width 6 height 6
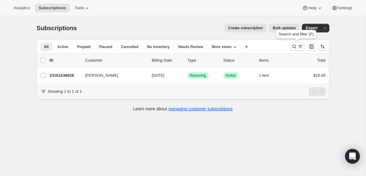
click at [301, 47] on icon "Search and filter results" at bounding box center [301, 46] width 6 height 6
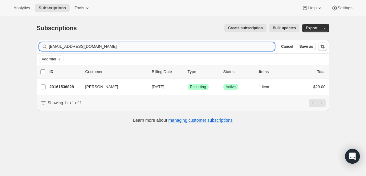
click at [116, 47] on input "[EMAIL_ADDRESS][DOMAIN_NAME]" at bounding box center [162, 46] width 226 height 9
type input "[EMAIL_ADDRESS][DOMAIN_NAME]"
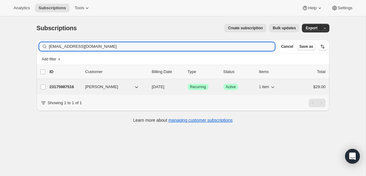
click at [63, 88] on p "23175987516" at bounding box center [65, 87] width 31 height 6
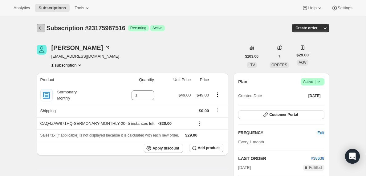
click at [42, 28] on icon "Subscriptions" at bounding box center [41, 28] width 6 height 6
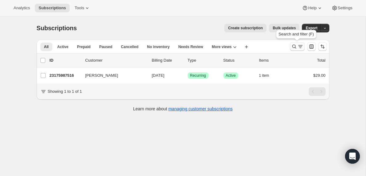
click at [298, 47] on icon "Search and filter results" at bounding box center [301, 46] width 6 height 6
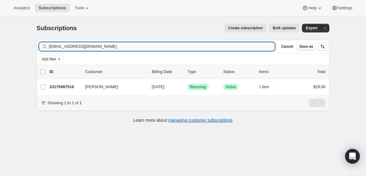
click at [104, 47] on input "[EMAIL_ADDRESS][DOMAIN_NAME]" at bounding box center [162, 46] width 226 height 9
type input "[EMAIL_ADDRESS][DOMAIN_NAME]"
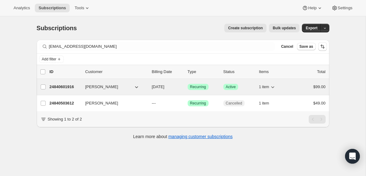
click at [60, 87] on p "24840601916" at bounding box center [65, 87] width 31 height 6
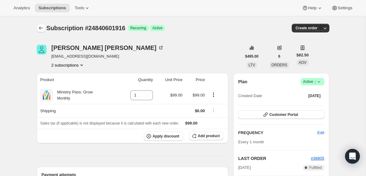
click at [40, 26] on icon "Subscriptions" at bounding box center [41, 28] width 6 height 6
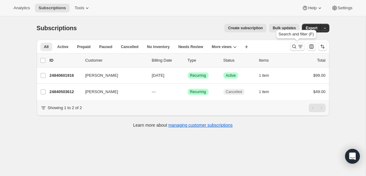
click at [297, 47] on icon "Search and filter results" at bounding box center [294, 46] width 6 height 6
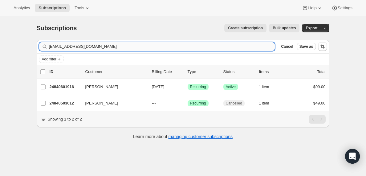
click at [88, 44] on input "[EMAIL_ADDRESS][DOMAIN_NAME]" at bounding box center [162, 46] width 226 height 9
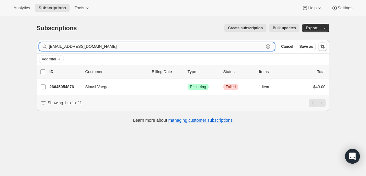
click at [98, 46] on input "[EMAIL_ADDRESS][DOMAIN_NAME]" at bounding box center [156, 46] width 215 height 9
paste input "carterkhalil000"
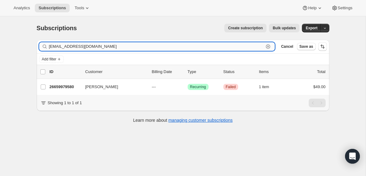
click at [103, 47] on input "[EMAIL_ADDRESS][DOMAIN_NAME]" at bounding box center [156, 46] width 215 height 9
paste input "wtswanson23"
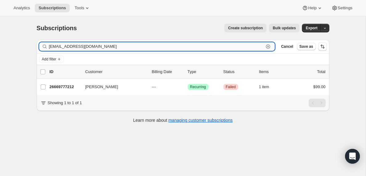
click at [95, 47] on input "[EMAIL_ADDRESS][DOMAIN_NAME]" at bounding box center [156, 46] width 215 height 9
paste input "[EMAIL_ADDRESS]"
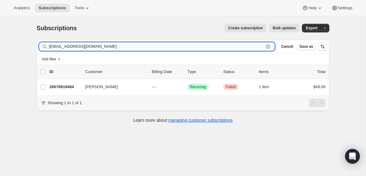
click at [83, 50] on input "[EMAIL_ADDRESS][DOMAIN_NAME]" at bounding box center [156, 46] width 215 height 9
paste input "[EMAIL_ADDRESS]"
click at [99, 46] on input "[EMAIL_ADDRESS][DOMAIN_NAME]" at bounding box center [156, 46] width 215 height 9
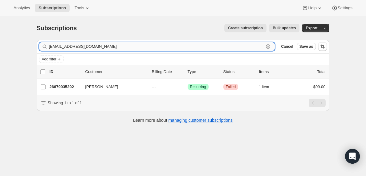
click at [99, 46] on input "[EMAIL_ADDRESS][DOMAIN_NAME]" at bounding box center [156, 46] width 215 height 9
paste input "sullivanprch"
click at [111, 43] on input "[EMAIL_ADDRESS][DOMAIN_NAME]" at bounding box center [156, 46] width 215 height 9
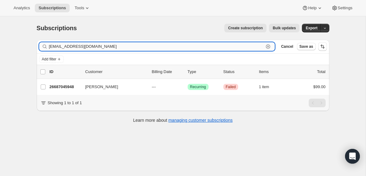
click at [111, 43] on input "[EMAIL_ADDRESS][DOMAIN_NAME]" at bounding box center [156, 46] width 215 height 9
paste input "buddunn79"
click at [91, 44] on input "[EMAIL_ADDRESS][DOMAIN_NAME]" at bounding box center [156, 46] width 215 height 9
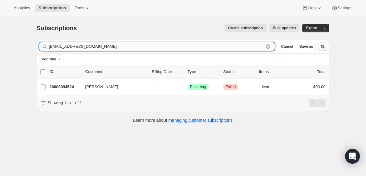
paste input "[EMAIL_ADDRESS]"
click at [72, 47] on input "[EMAIL_ADDRESS][DOMAIN_NAME]" at bounding box center [156, 46] width 215 height 9
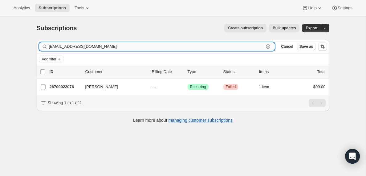
paste input "[PERSON_NAME][EMAIL_ADDRESS][PERSON_NAME][PERSON_NAME][DOMAIN_NAME]"
type input "[PERSON_NAME][EMAIL_ADDRESS][PERSON_NAME][PERSON_NAME][DOMAIN_NAME]"
